Goal: Information Seeking & Learning: Find specific page/section

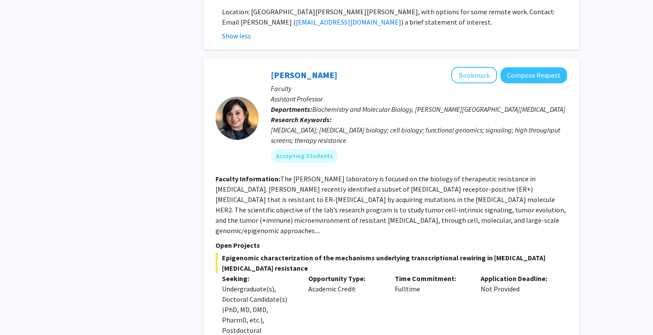
scroll to position [1338, 0]
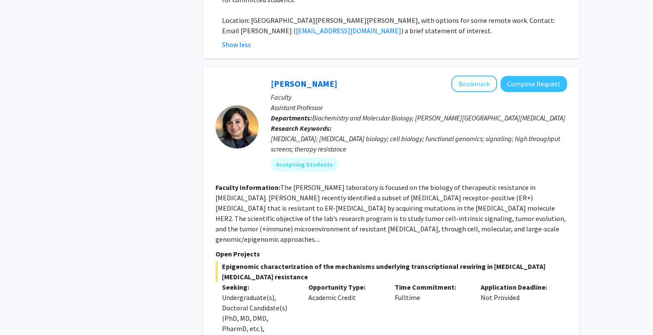
copy link "[PERSON_NAME]"
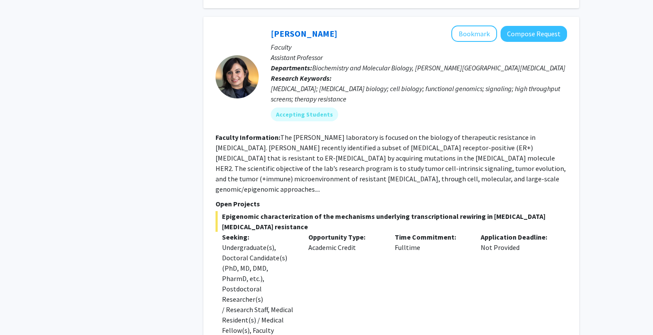
scroll to position [1361, 0]
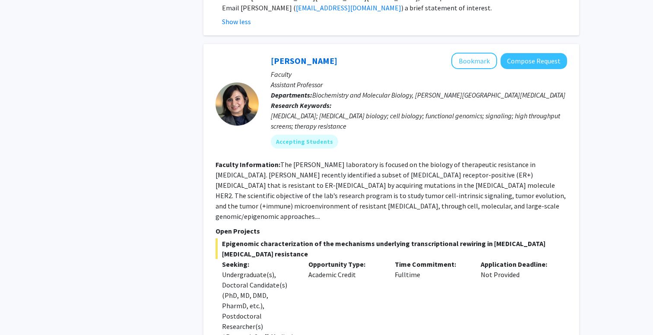
click at [385, 160] on fg-read-more "The [PERSON_NAME] laboratory is focused on the biology of therapeutic resistanc…" at bounding box center [390, 190] width 350 height 60
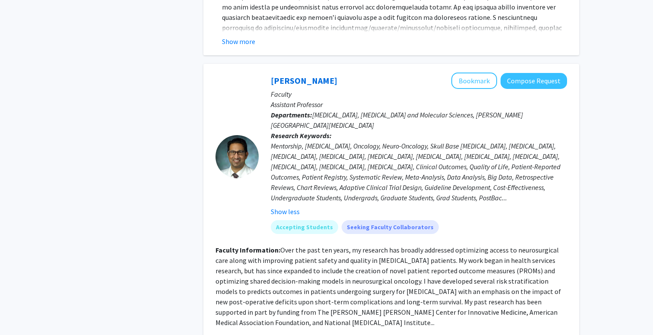
scroll to position [4178, 0]
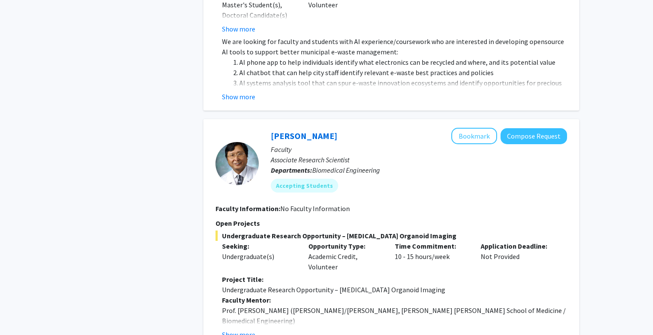
scroll to position [1656, 0]
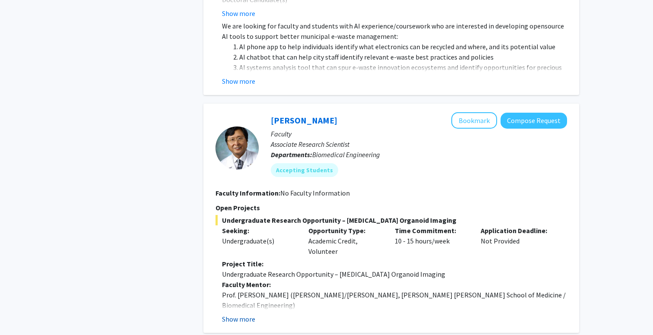
click at [247, 314] on button "Show more" at bounding box center [238, 319] width 33 height 10
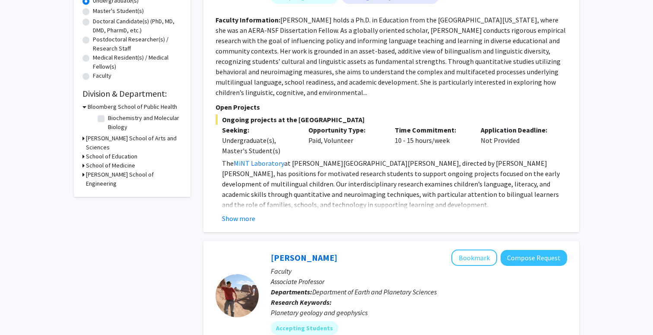
scroll to position [178, 0]
click at [110, 161] on h3 "School of Medicine" at bounding box center [110, 165] width 49 height 9
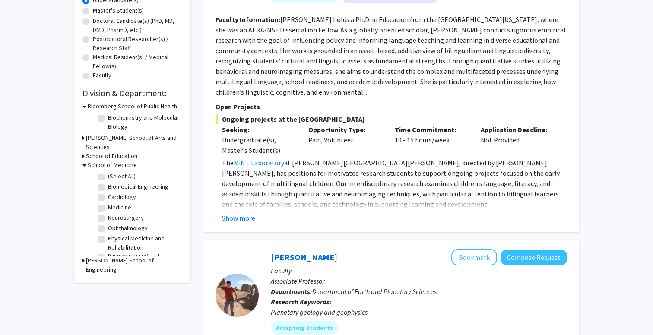
click at [108, 172] on label "(Select All)" at bounding box center [122, 176] width 28 height 9
click at [108, 172] on input "(Select All)" at bounding box center [111, 175] width 6 height 6
checkbox input "true"
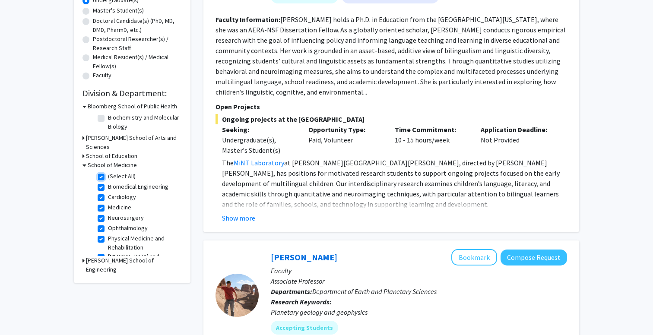
checkbox input "true"
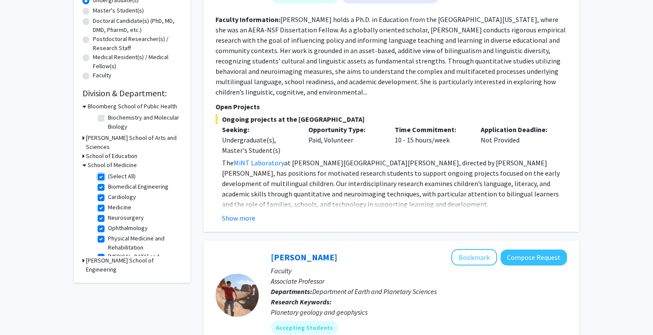
checkbox input "true"
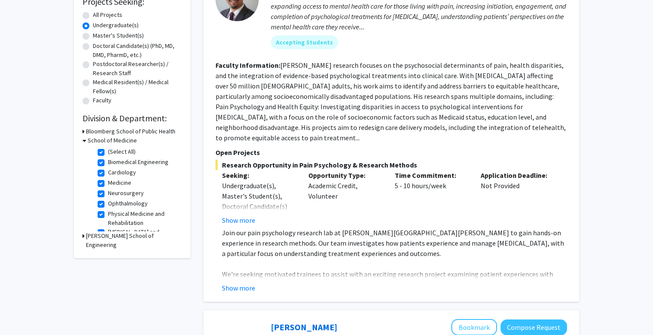
scroll to position [153, 0]
click at [243, 282] on button "Show more" at bounding box center [238, 287] width 33 height 10
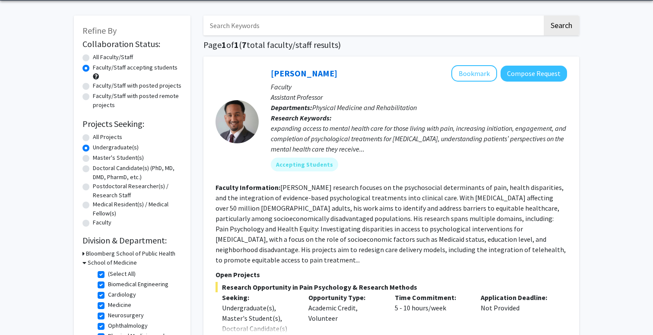
scroll to position [0, 0]
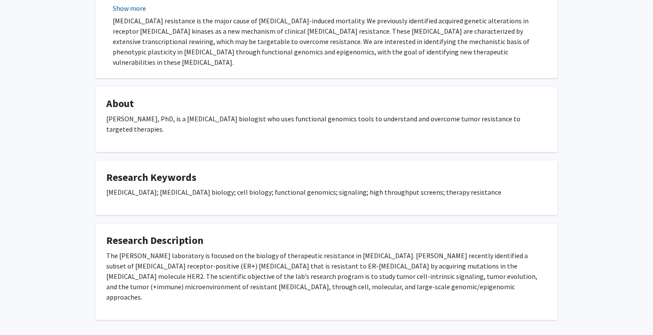
scroll to position [237, 0]
